Goal: Transaction & Acquisition: Subscribe to service/newsletter

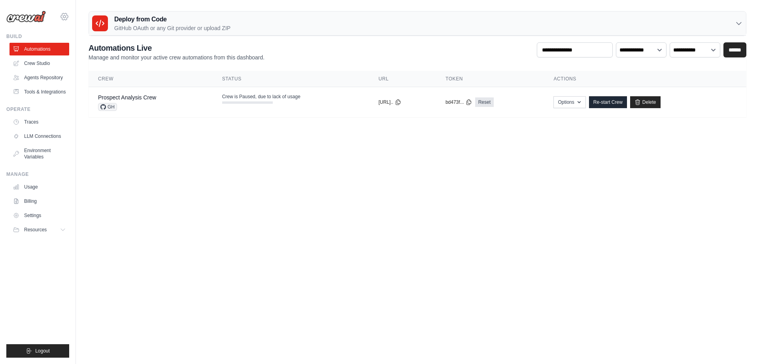
click at [64, 16] on icon at bounding box center [64, 16] width 9 height 9
click at [64, 17] on icon at bounding box center [64, 16] width 2 height 2
click at [32, 206] on link "Billing" at bounding box center [40, 201] width 60 height 13
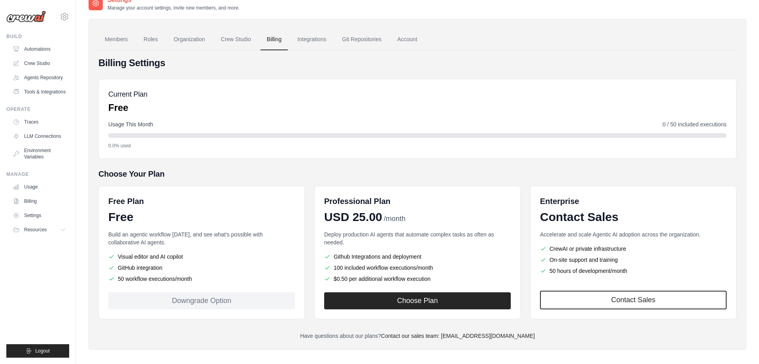
scroll to position [19, 0]
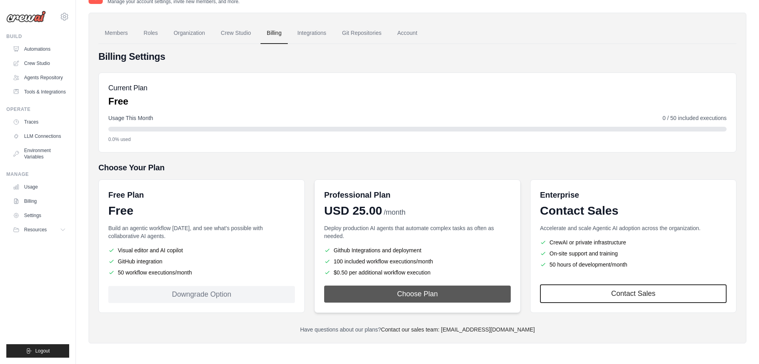
click at [371, 297] on button "Choose Plan" at bounding box center [417, 293] width 187 height 17
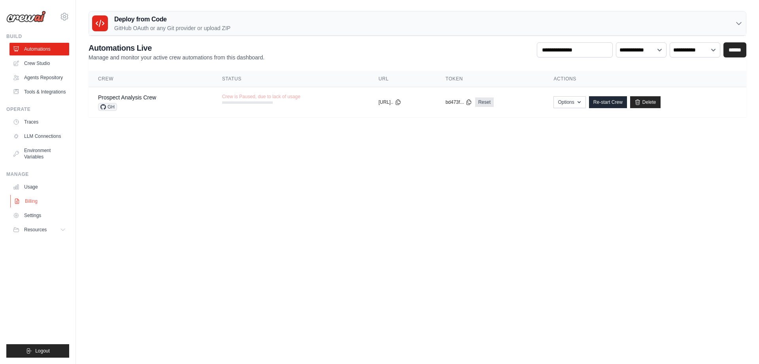
click at [33, 203] on link "Billing" at bounding box center [40, 201] width 60 height 13
click at [16, 204] on icon at bounding box center [17, 201] width 6 height 6
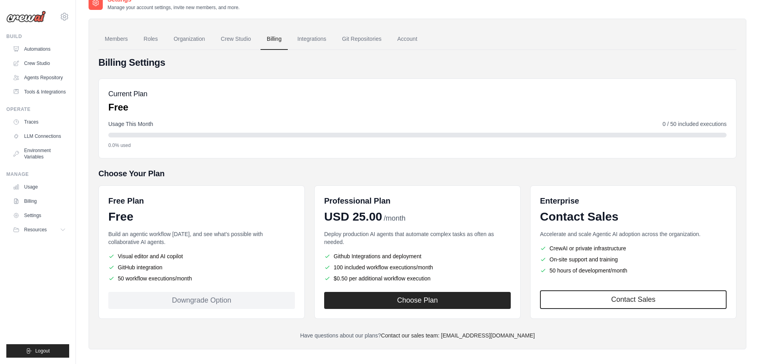
scroll to position [19, 0]
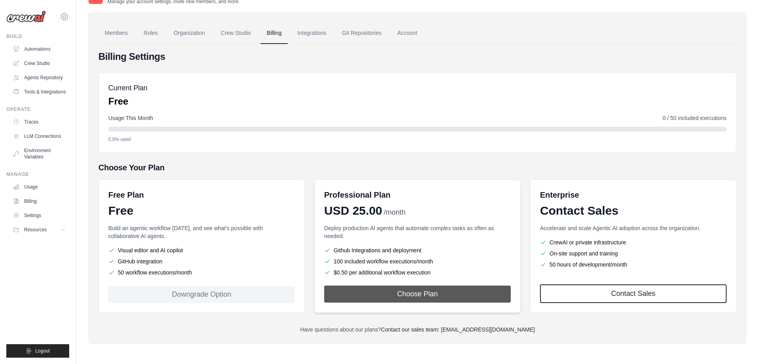
click at [367, 301] on button "Choose Plan" at bounding box center [417, 293] width 187 height 17
